Goal: Task Accomplishment & Management: Contribute content

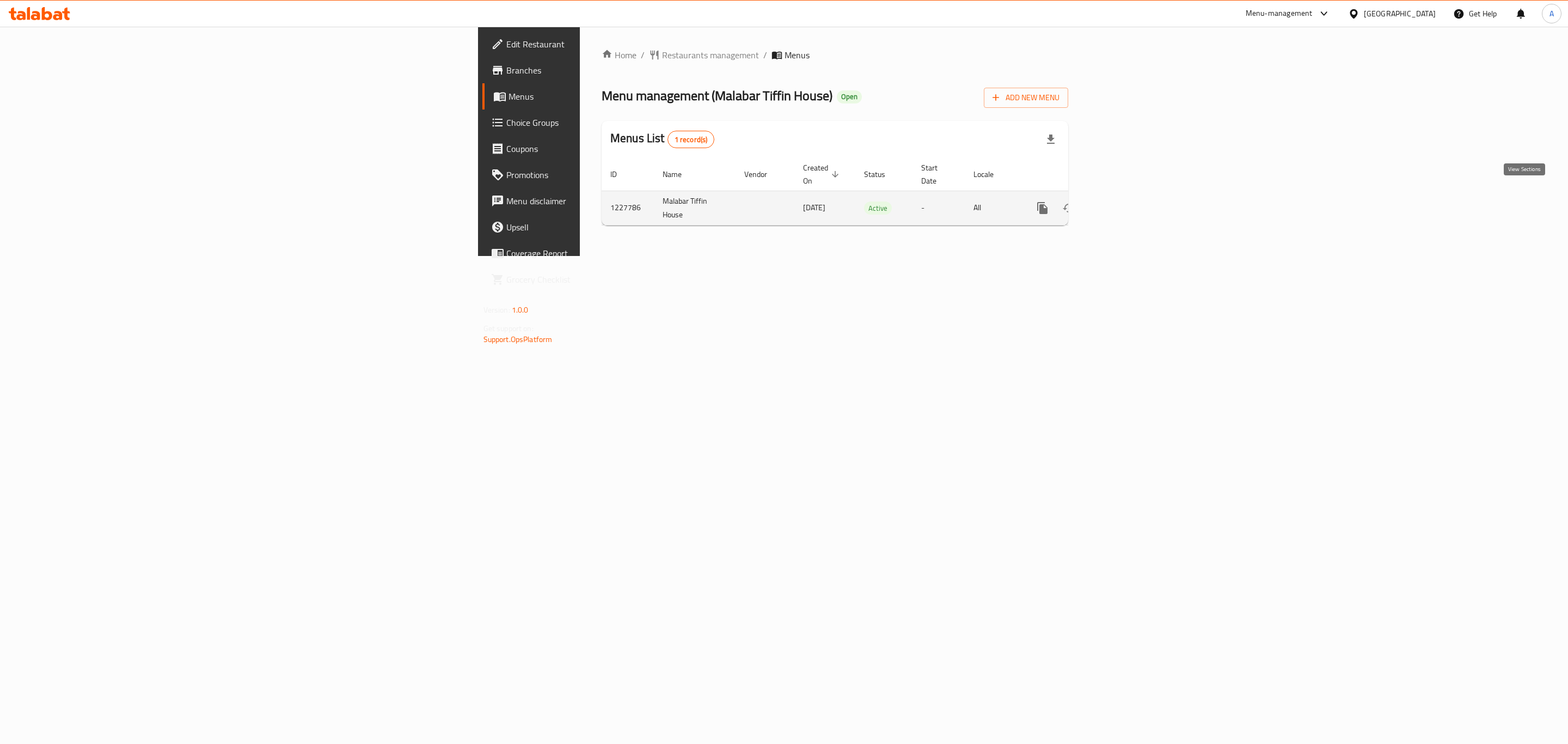
click at [1134, 196] on link "enhanced table" at bounding box center [1121, 208] width 26 height 26
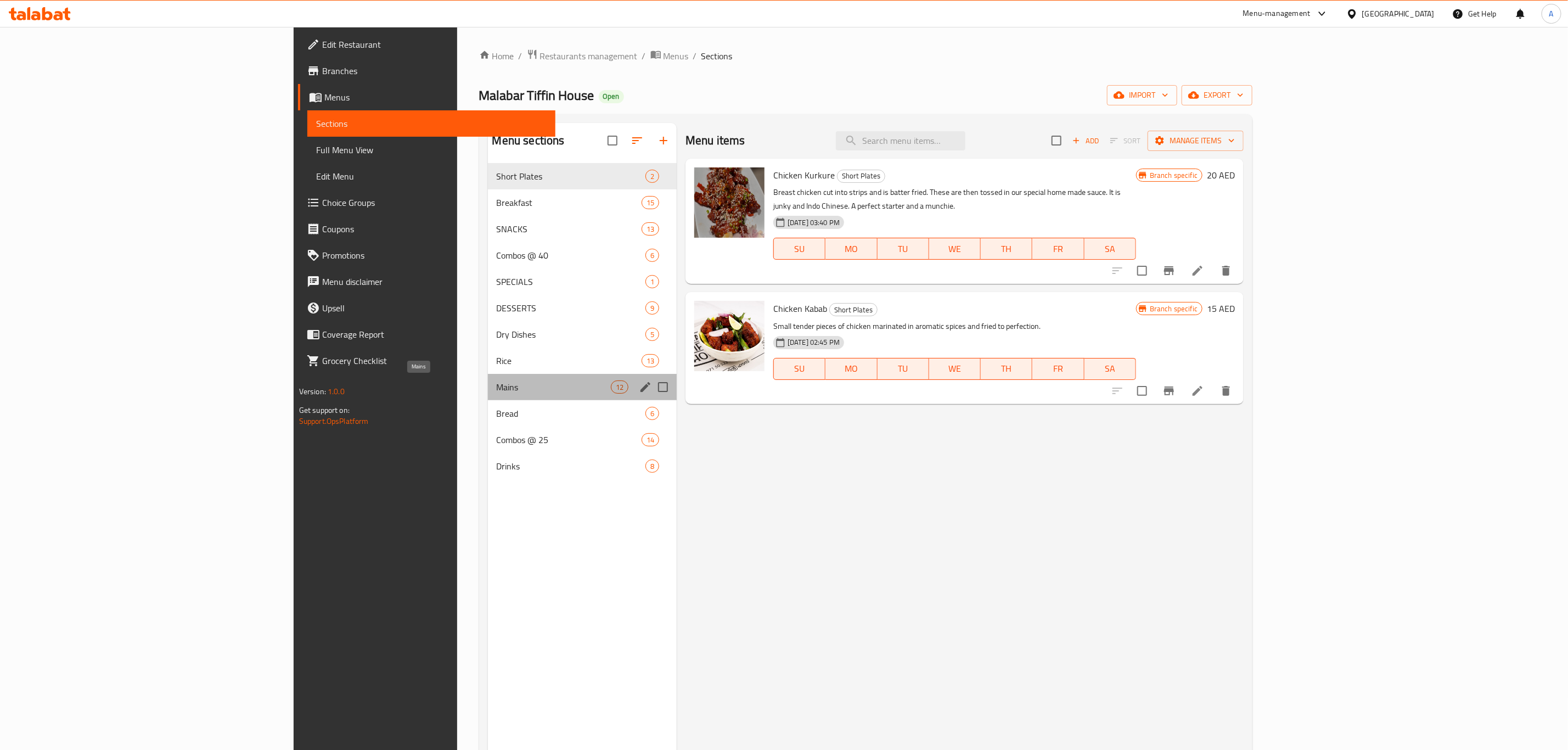
click at [496, 381] on span "Mains" at bounding box center [554, 387] width 114 height 13
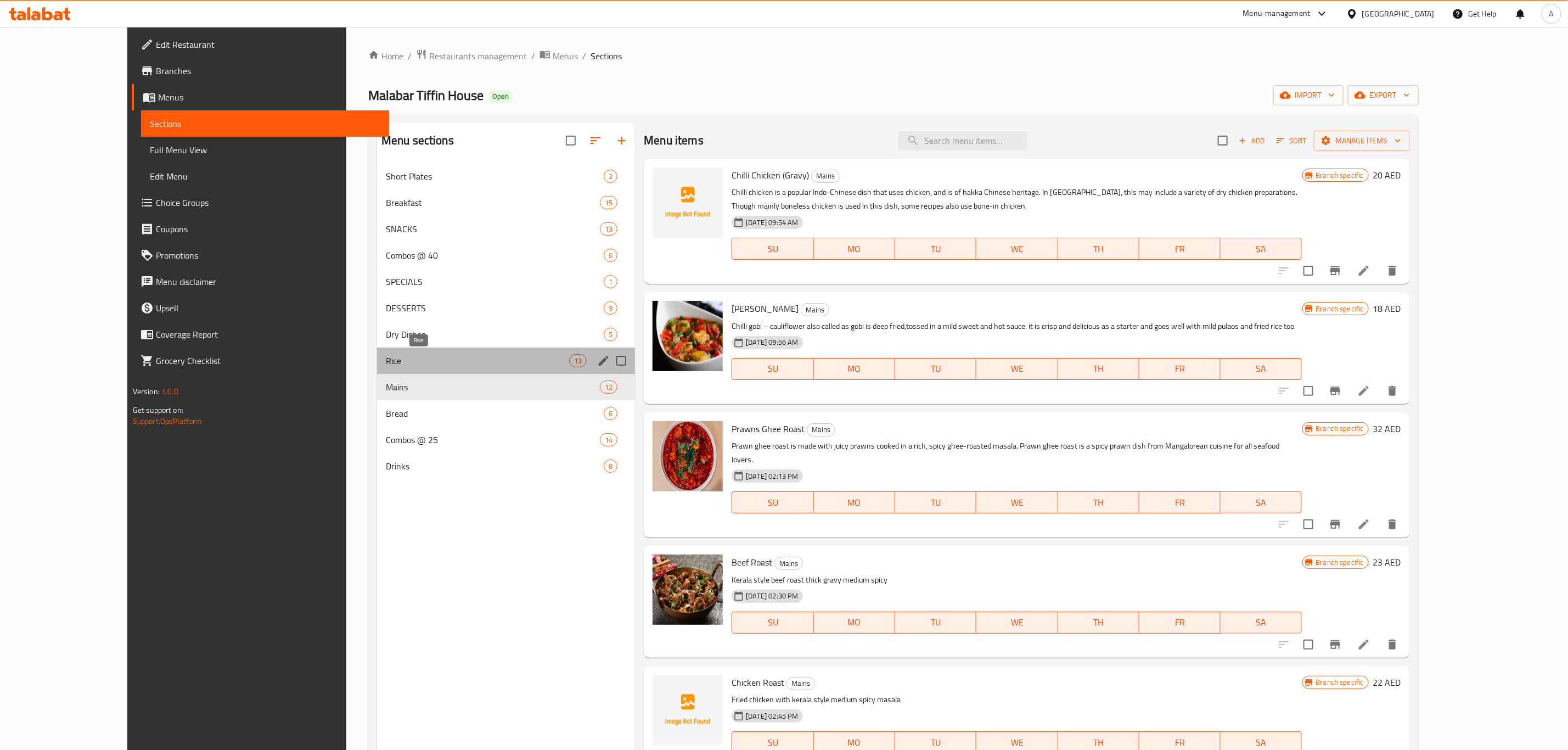
click at [387, 356] on span "Rice" at bounding box center [477, 360] width 183 height 13
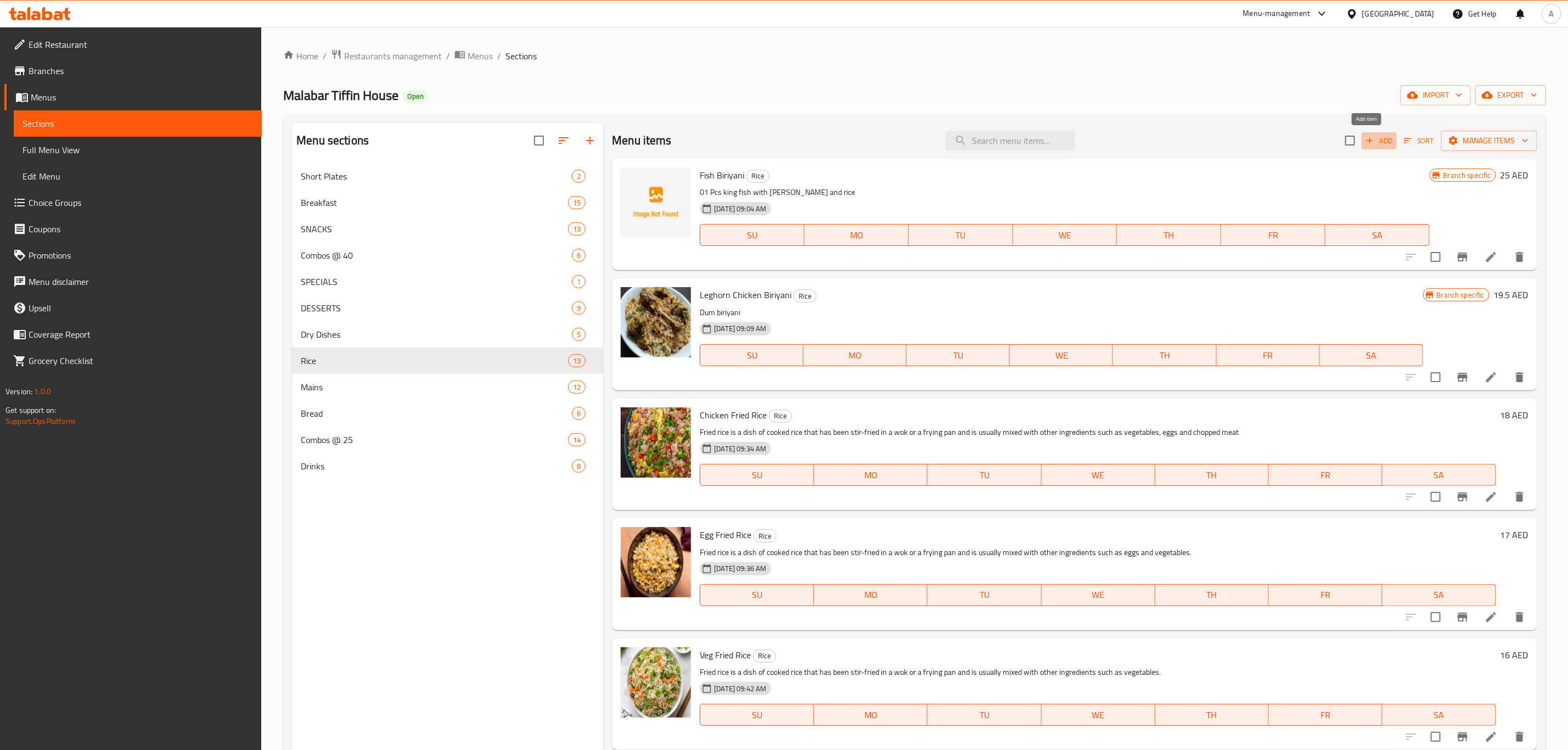
click at [1365, 140] on span "Add" at bounding box center [1380, 141] width 29 height 13
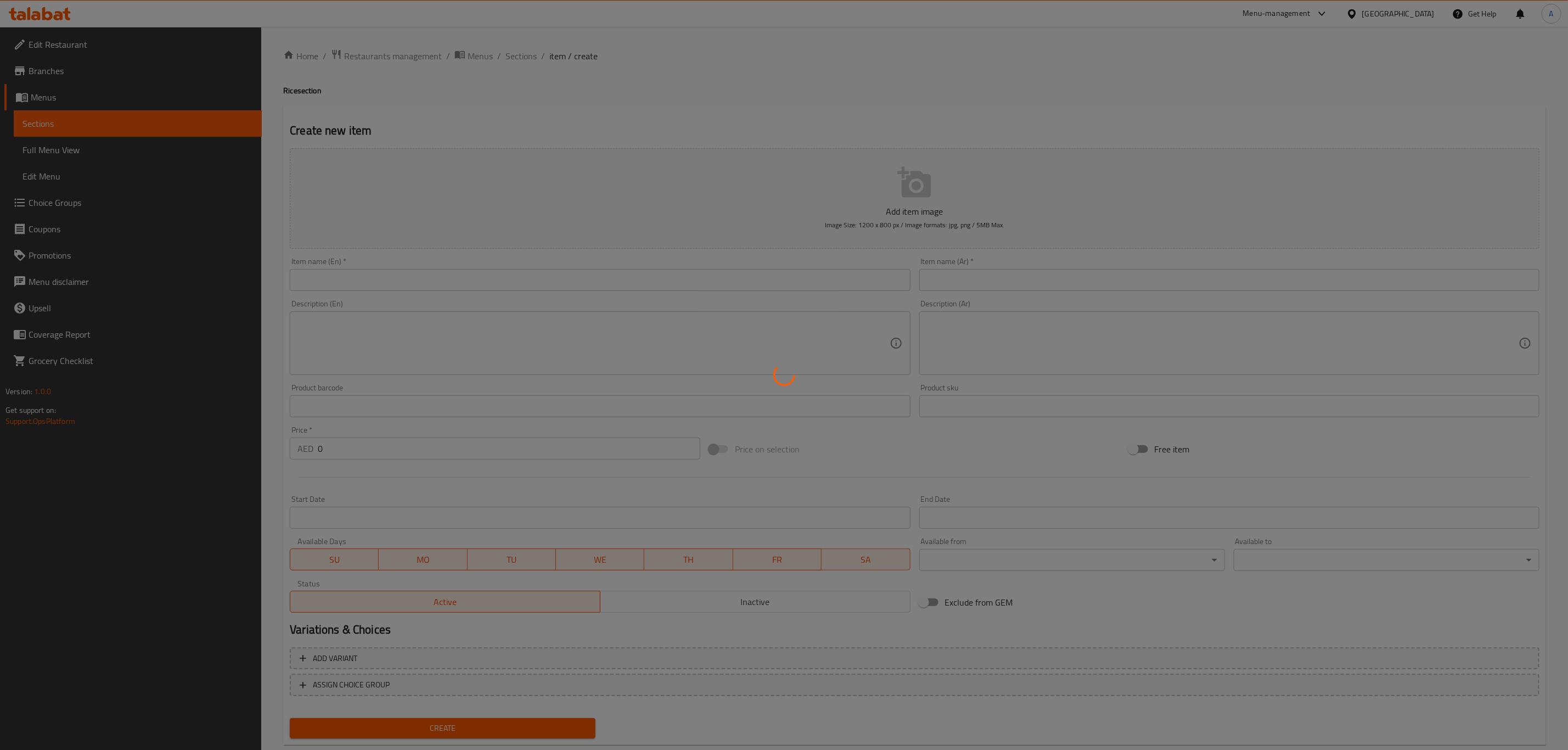
click at [494, 268] on div at bounding box center [784, 375] width 1568 height 750
click at [486, 282] on div at bounding box center [784, 375] width 1568 height 750
click at [485, 282] on div at bounding box center [784, 375] width 1568 height 750
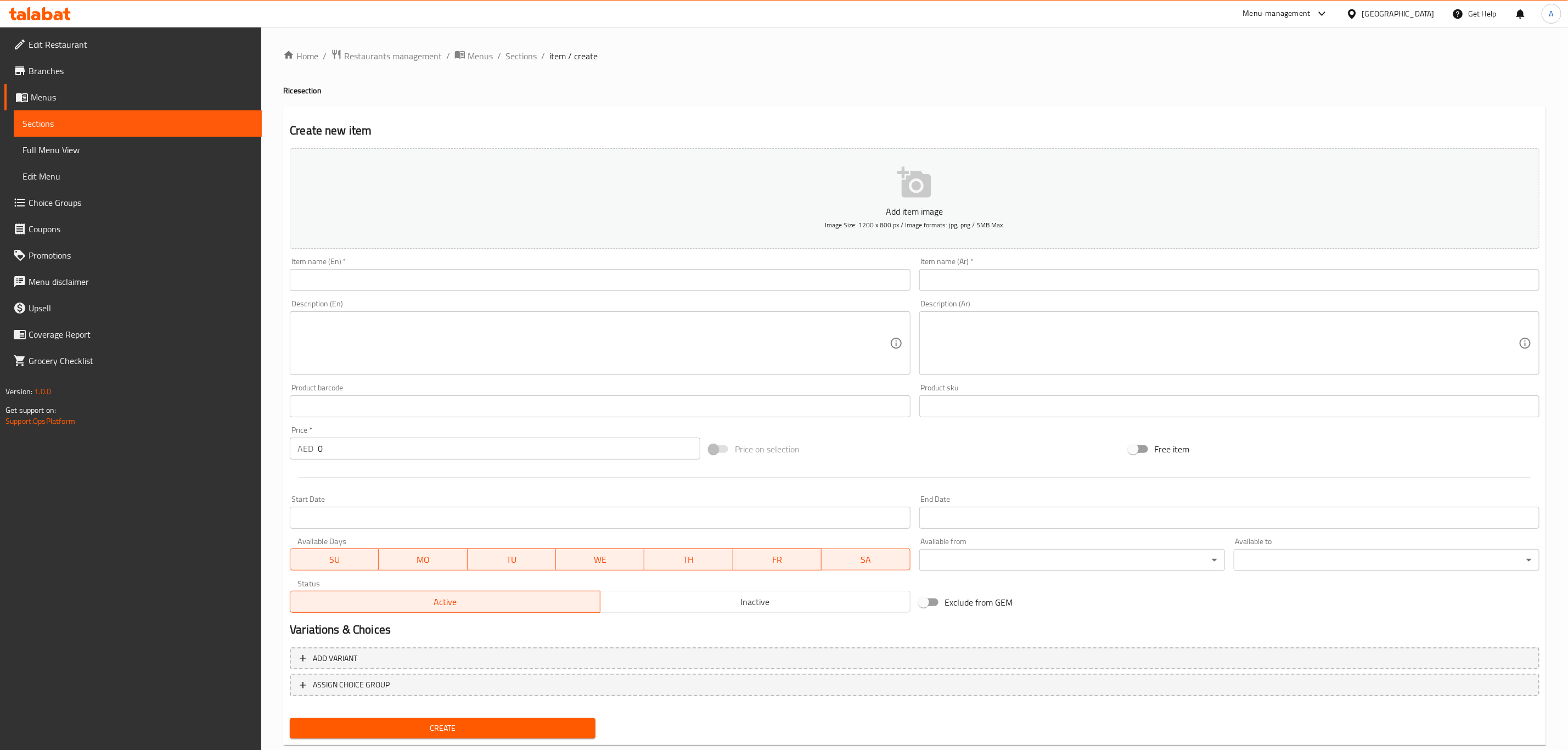
click at [538, 268] on div "Item name (En)   * Item name (En) *" at bounding box center [600, 274] width 620 height 34
click at [533, 280] on input "text" at bounding box center [600, 280] width 620 height 22
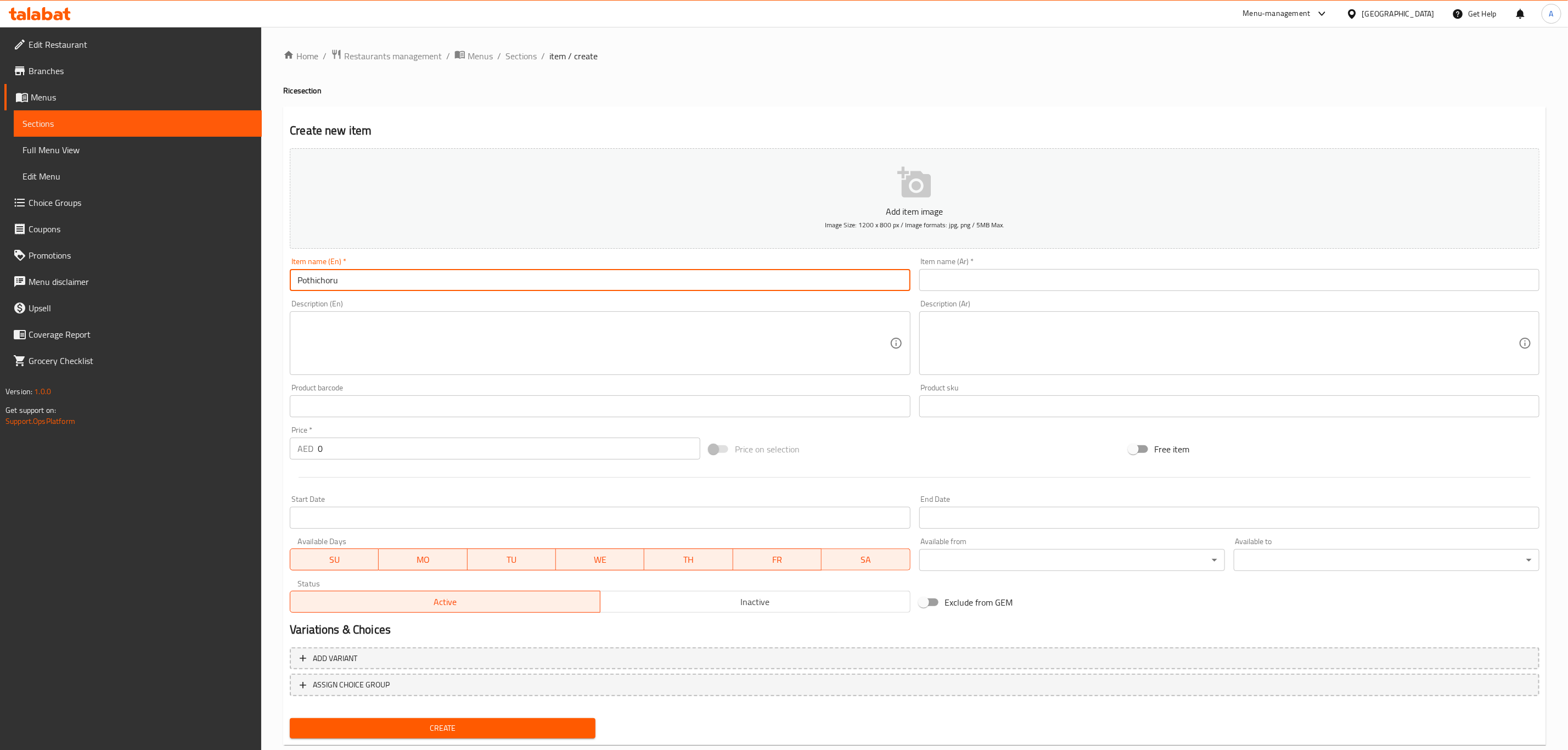
type input "Pothichoru"
click at [658, 285] on input "Pothichoru" at bounding box center [600, 280] width 620 height 22
click at [975, 282] on input "text" at bounding box center [1229, 280] width 620 height 22
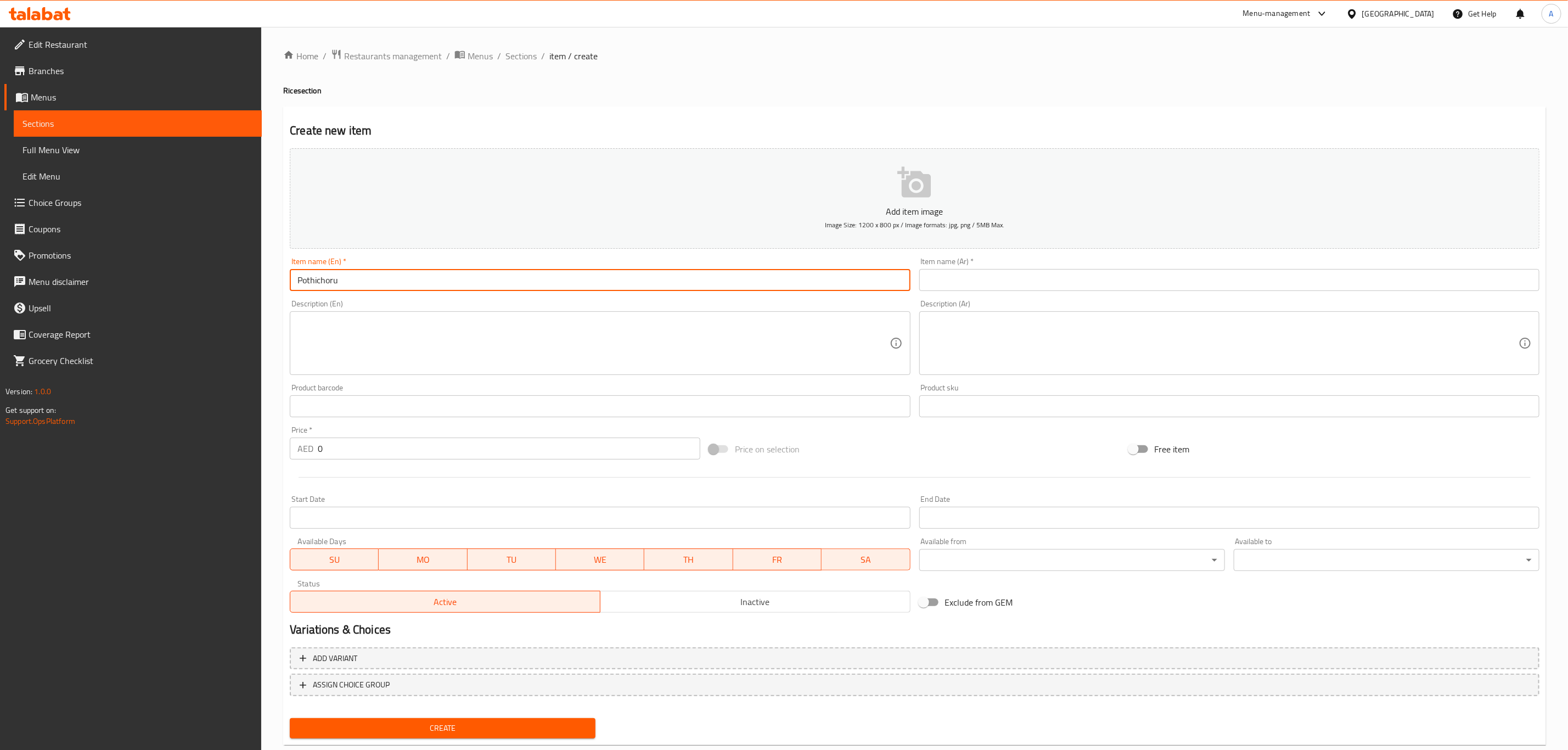
paste input "Pothichoru"
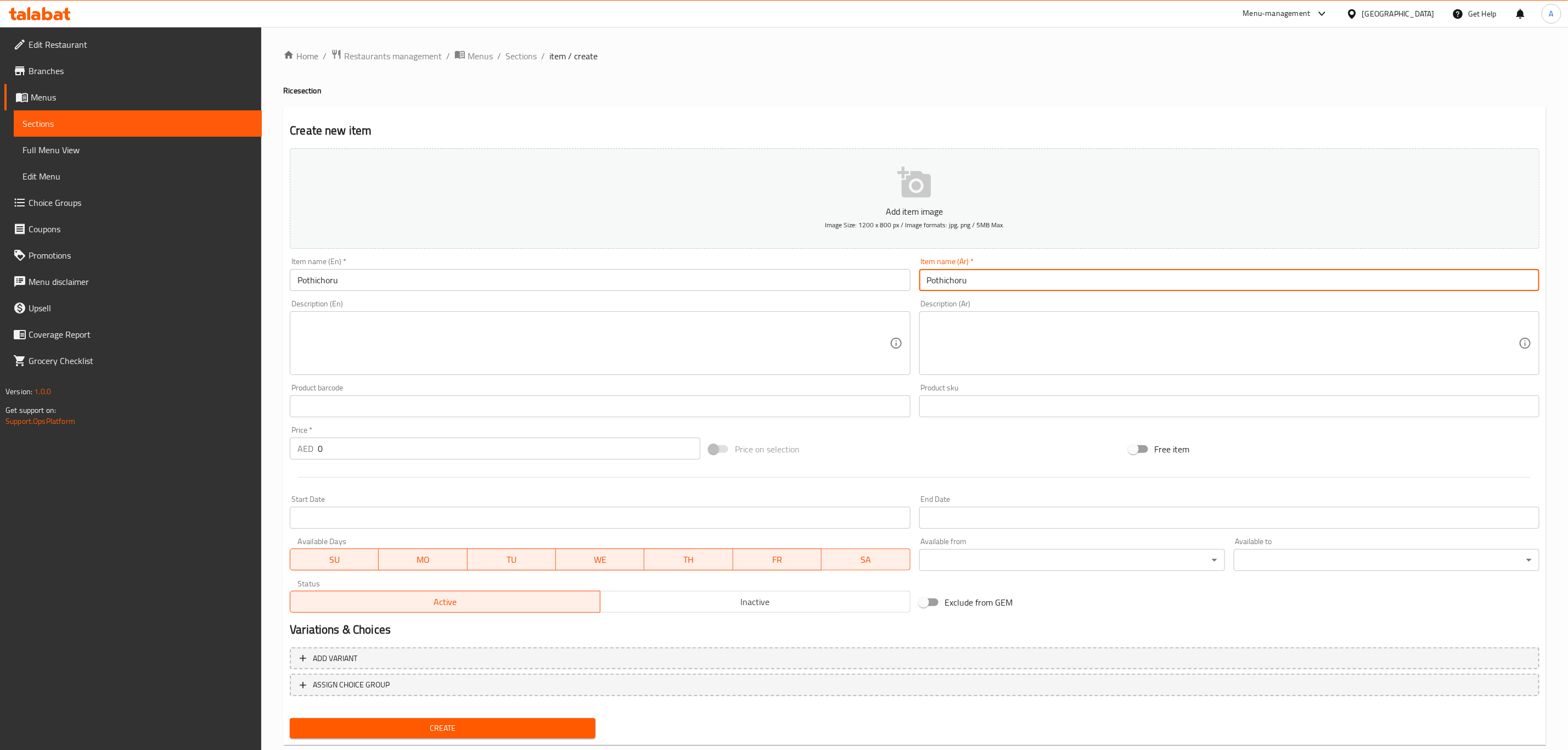
click at [1020, 331] on textarea at bounding box center [1223, 343] width 592 height 52
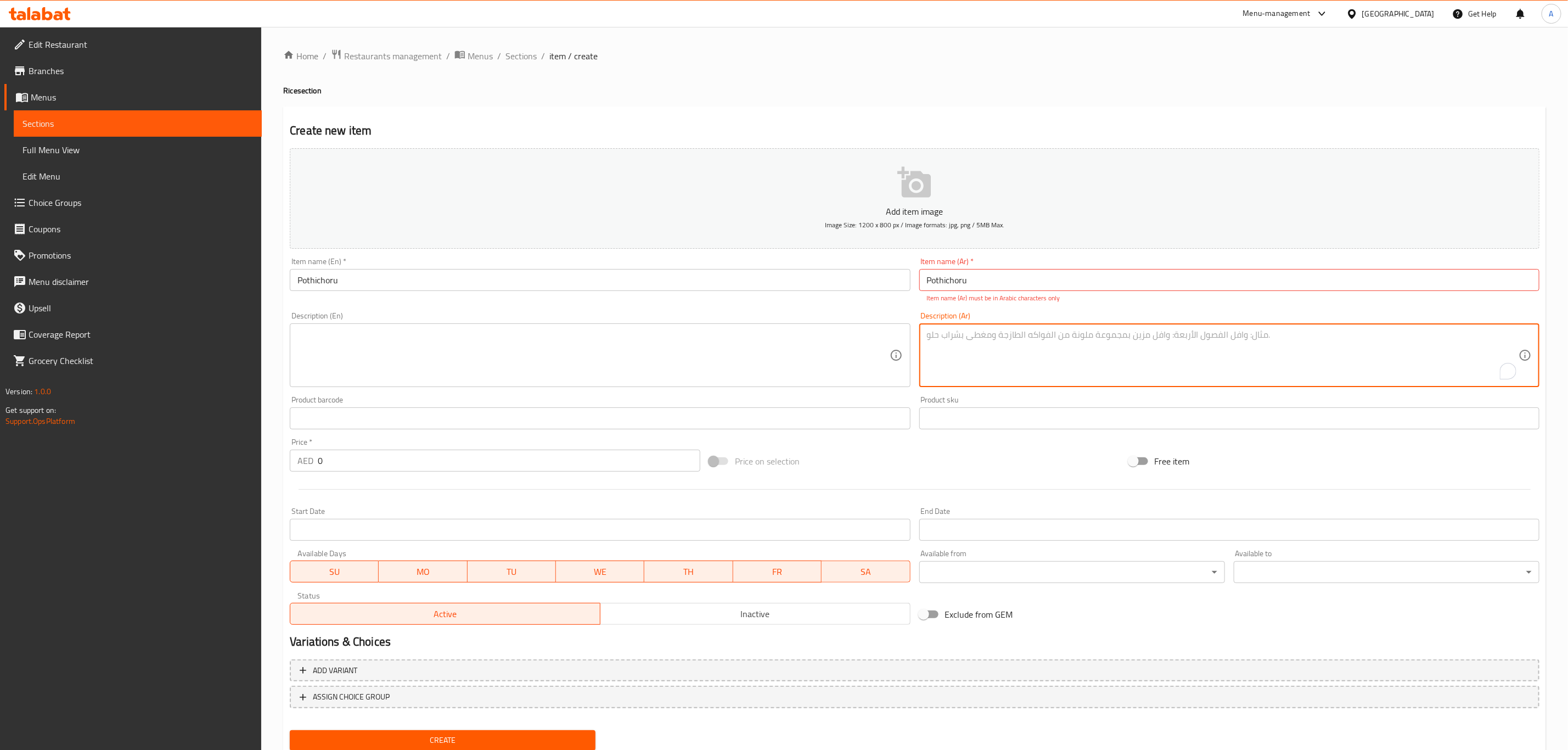
click at [990, 278] on input "Pothichoru" at bounding box center [1229, 280] width 620 height 22
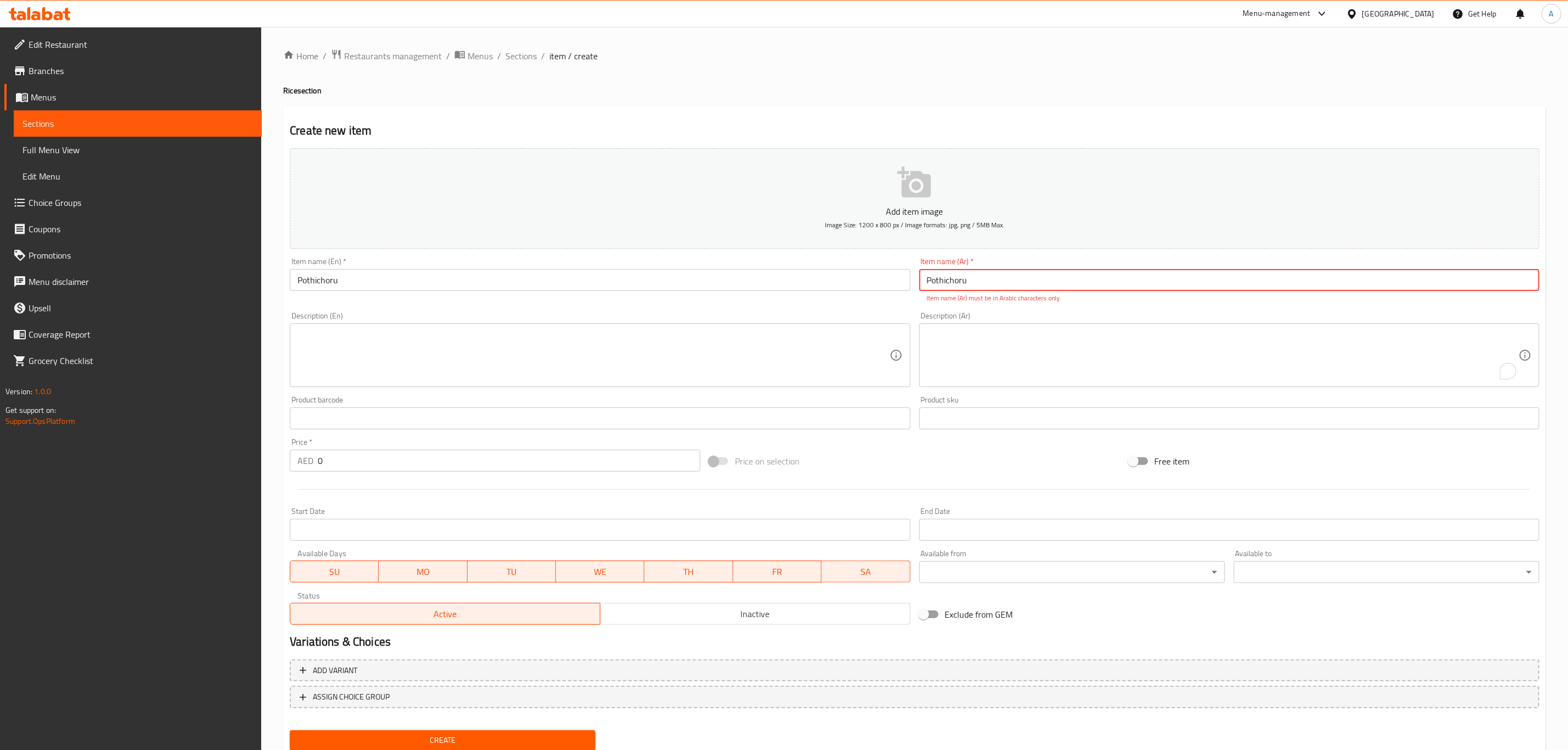
click at [990, 278] on input "Pothichoru" at bounding box center [1229, 280] width 620 height 22
paste input "بوثيشورو"
type input "بوثيشورو"
click at [401, 288] on input "Pothichoru" at bounding box center [600, 280] width 620 height 22
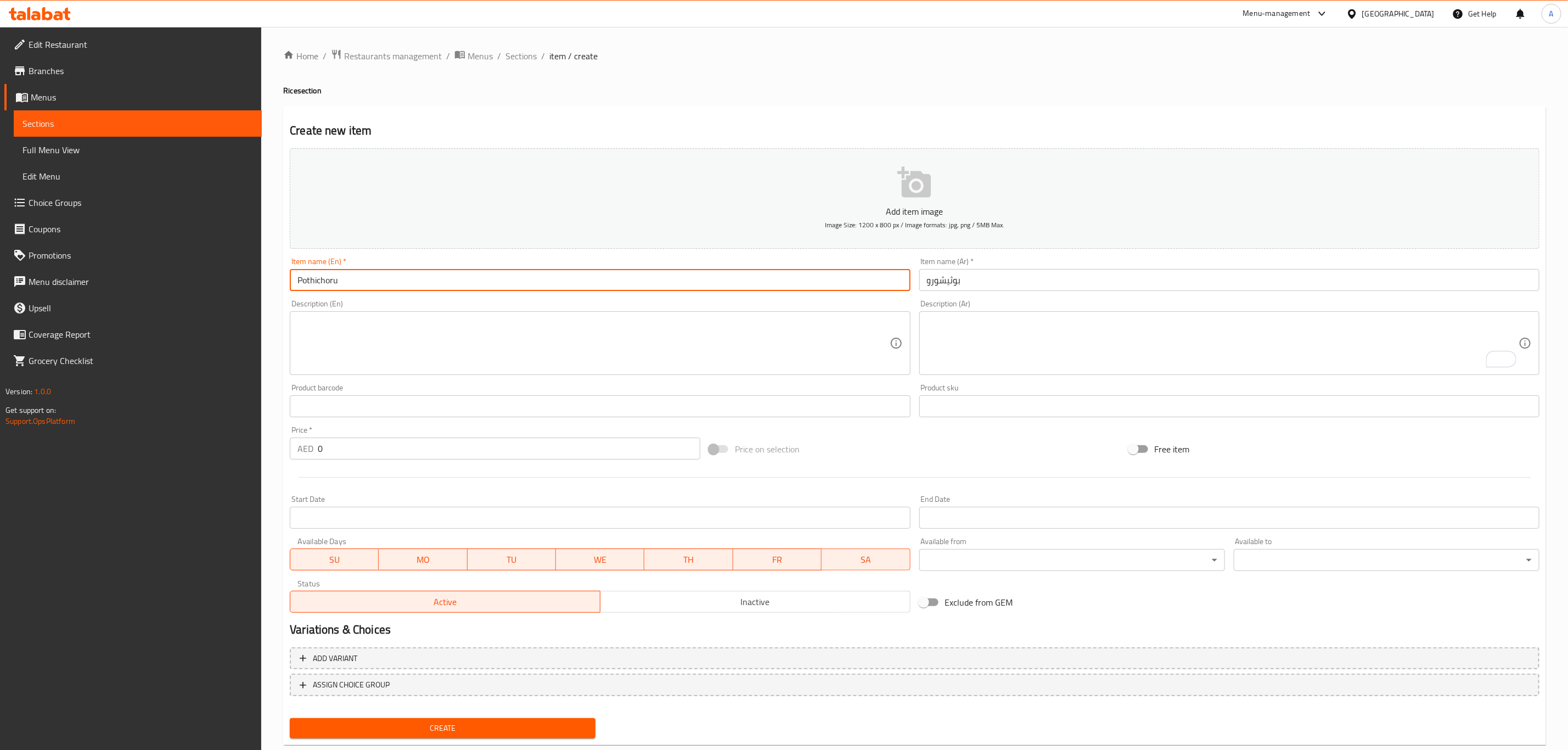
click at [401, 288] on input "Pothichoru" at bounding box center [600, 280] width 620 height 22
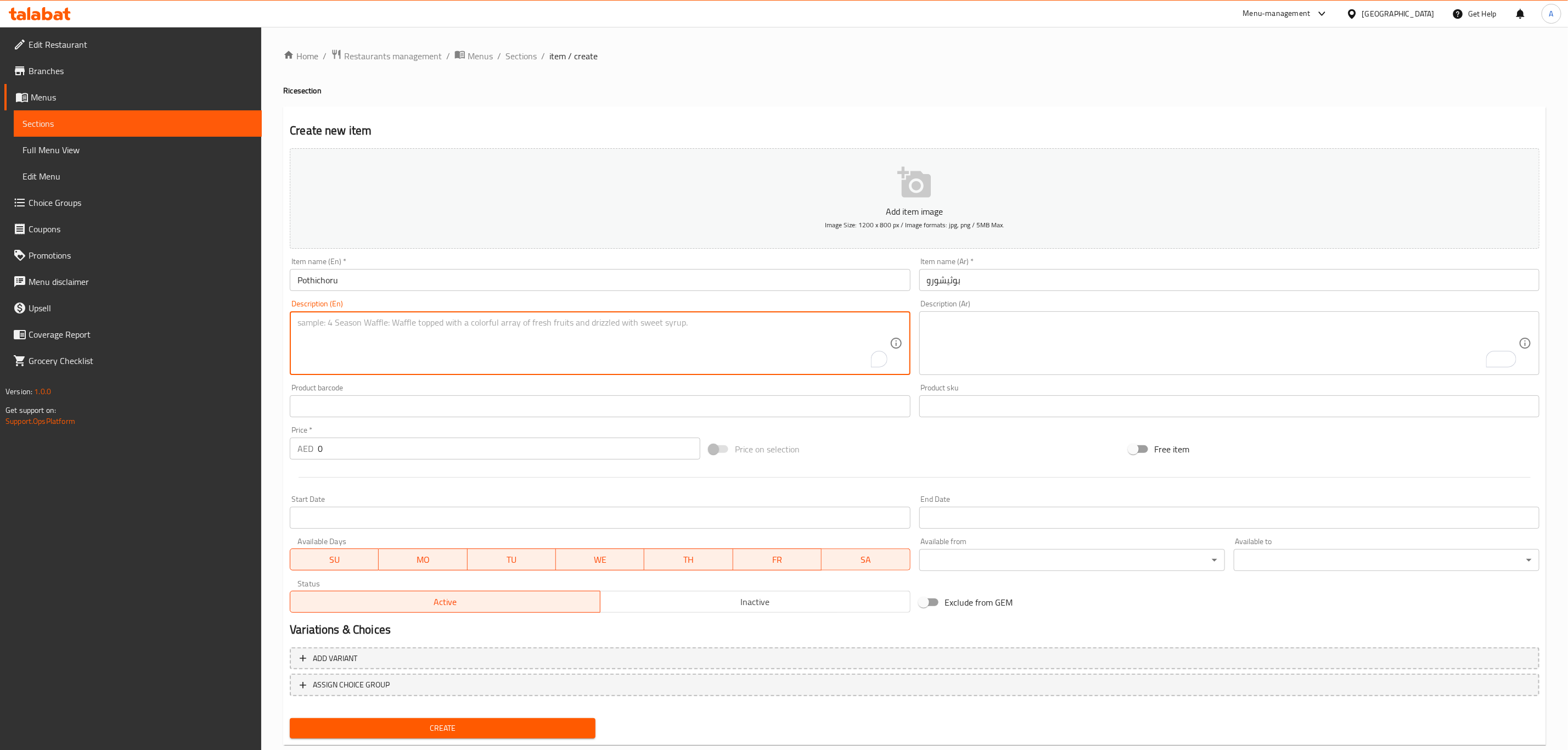
click at [387, 334] on textarea "To enrich screen reader interactions, please activate Accessibility in Grammarl…" at bounding box center [593, 343] width 592 height 52
paste textarea "Pothichoru"
type textarea "Pothichoru"
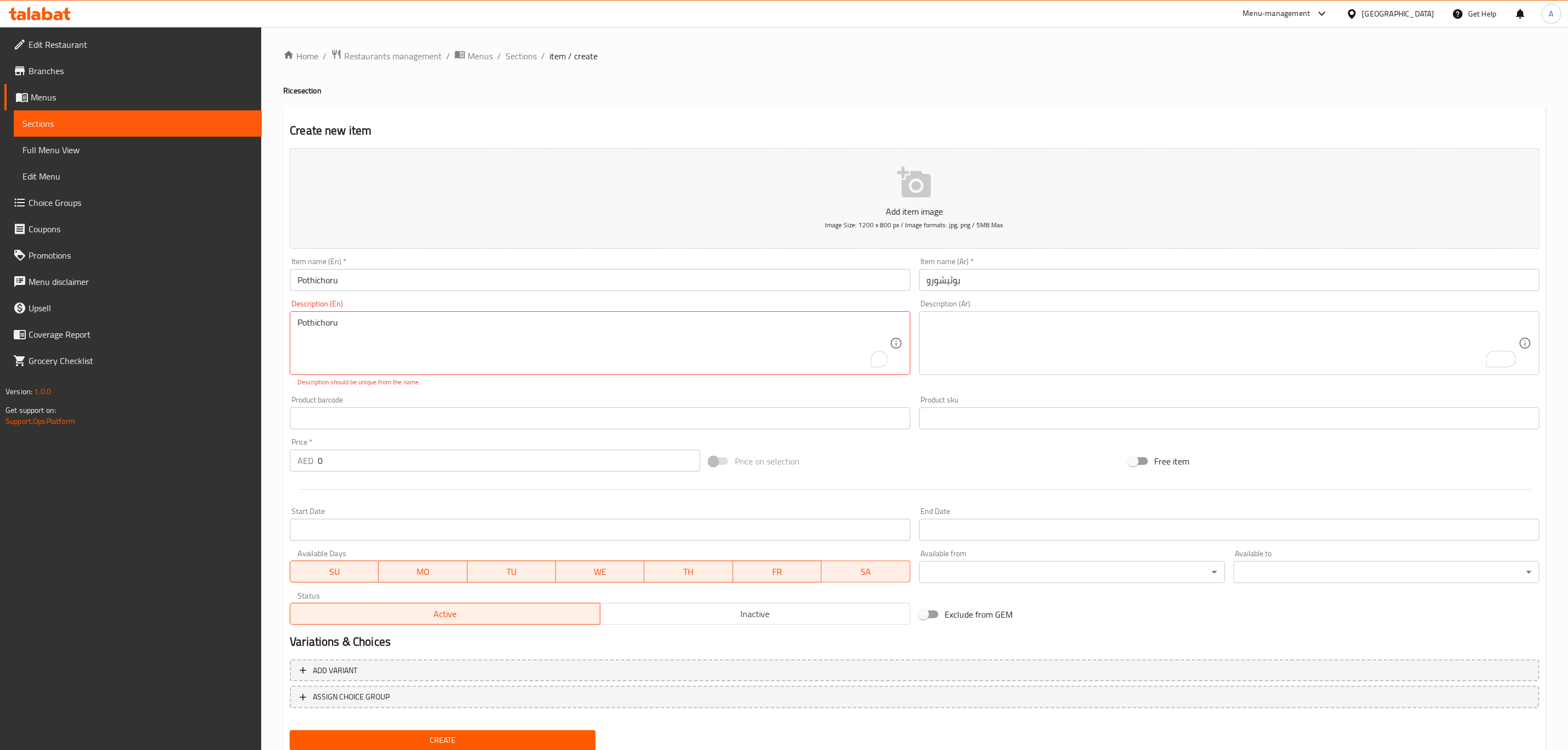
click at [885, 366] on button "Open Grammarly." at bounding box center [879, 358] width 14 height 14
click at [1041, 351] on textarea "To enrich screen reader interactions, please activate Accessibility in Grammarl…" at bounding box center [1223, 343] width 592 height 52
click at [385, 319] on textarea "Pothichoru" at bounding box center [593, 343] width 592 height 52
